Goal: Navigation & Orientation: Understand site structure

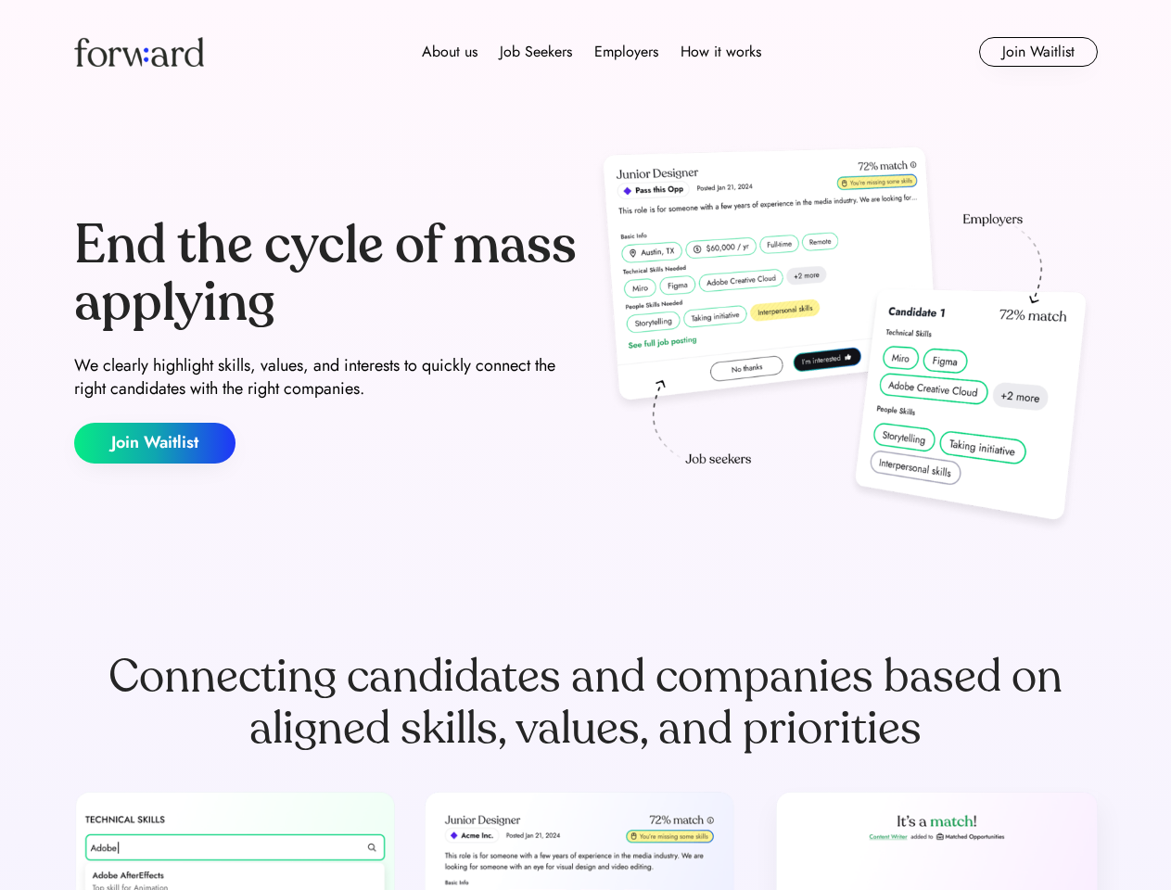
click at [585, 445] on div "End the cycle of mass applying We clearly highlight skills, values, and interes…" at bounding box center [586, 340] width 1024 height 399
click at [586, 52] on div "About us Job Seekers Employers How it works" at bounding box center [591, 52] width 731 height 22
click at [139, 52] on img at bounding box center [139, 52] width 130 height 30
click at [592, 52] on div "About us Job Seekers Employers How it works" at bounding box center [591, 52] width 731 height 22
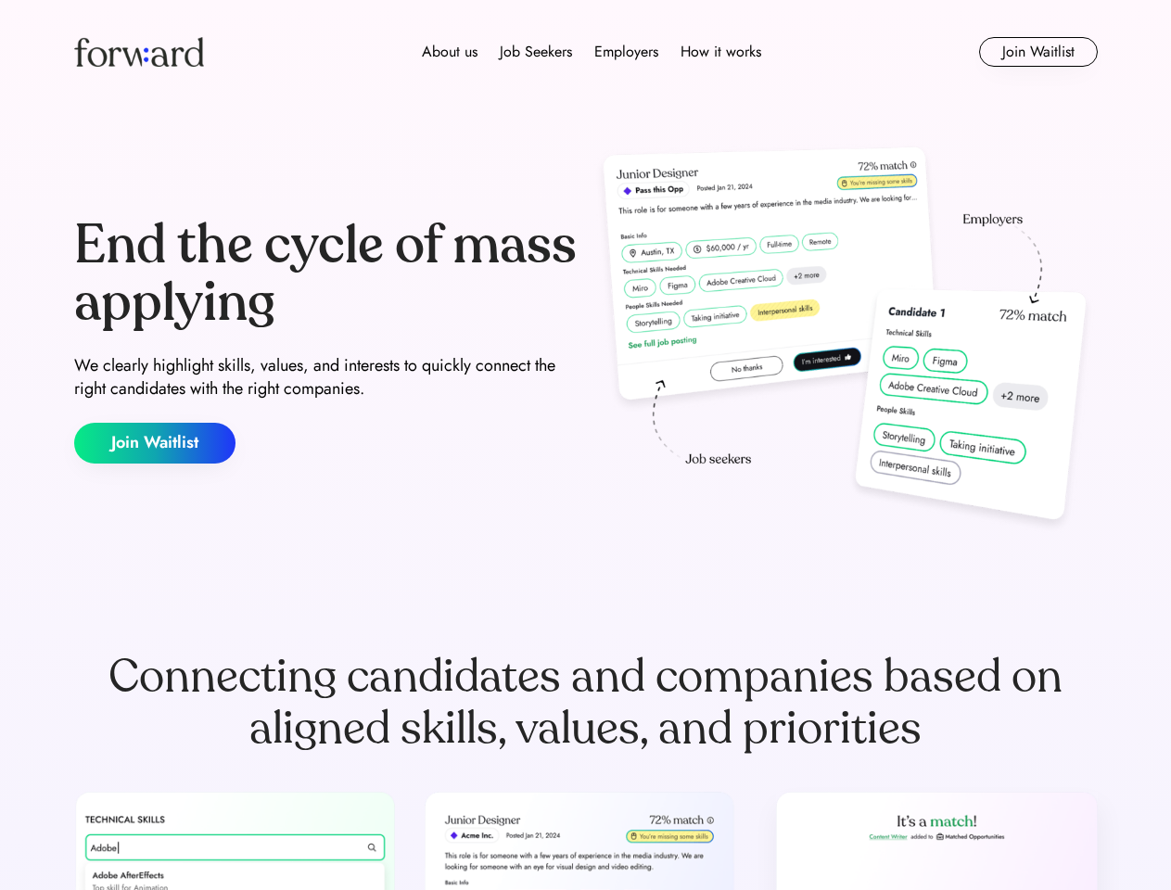
click at [450, 52] on div "About us" at bounding box center [450, 52] width 56 height 22
click at [536, 52] on div "Job Seekers" at bounding box center [536, 52] width 72 height 22
click at [626, 52] on div "Employers" at bounding box center [627, 52] width 64 height 22
click at [720, 52] on div "How it works" at bounding box center [721, 52] width 81 height 22
click at [1038, 52] on button "Join Waitlist" at bounding box center [1038, 52] width 119 height 30
